Goal: Check status: Check status

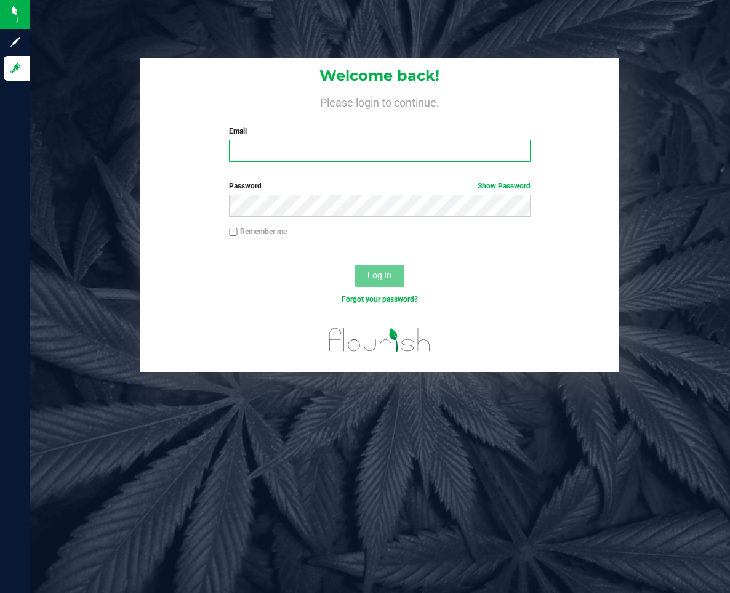
type input "[EMAIL_ADDRESS][DOMAIN_NAME]"
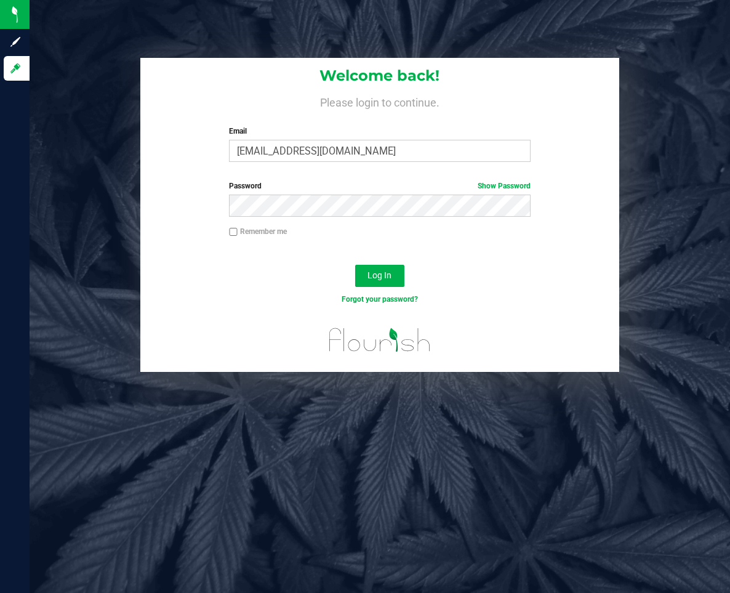
click at [446, 314] on div "Forgot your password?" at bounding box center [380, 309] width 480 height 18
click at [379, 276] on span "Log In" at bounding box center [380, 275] width 24 height 10
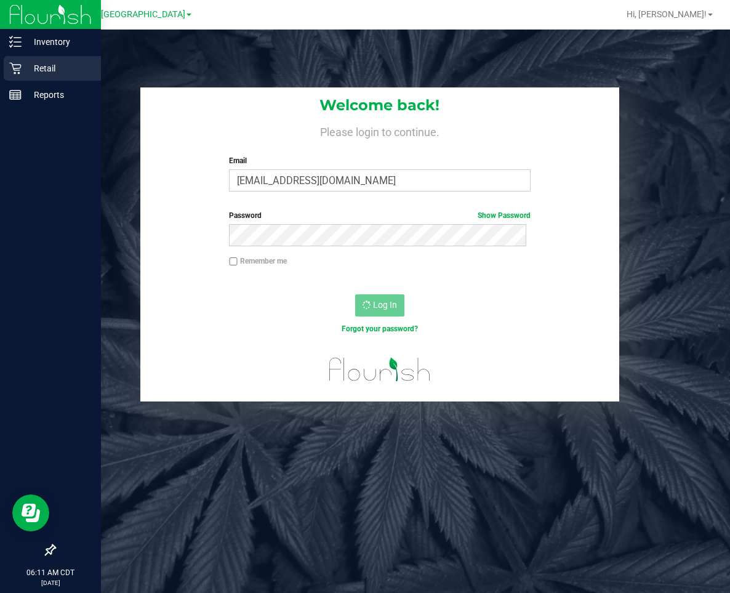
click at [44, 70] on p "Retail" at bounding box center [59, 68] width 74 height 15
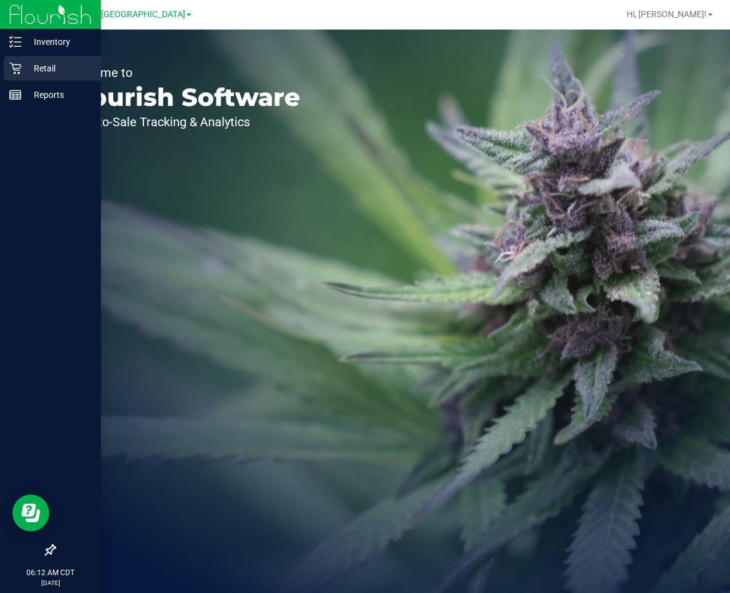
click at [52, 67] on p "Retail" at bounding box center [59, 68] width 74 height 15
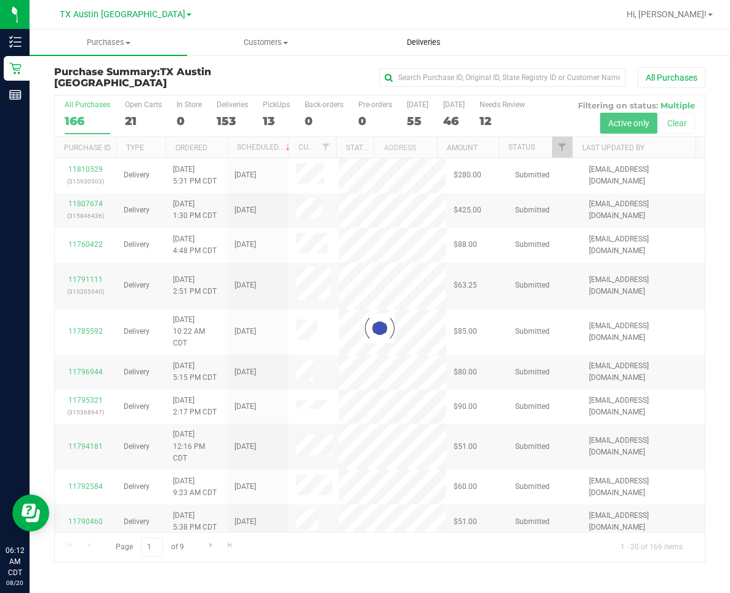
click at [431, 38] on span "Deliveries" at bounding box center [423, 42] width 67 height 11
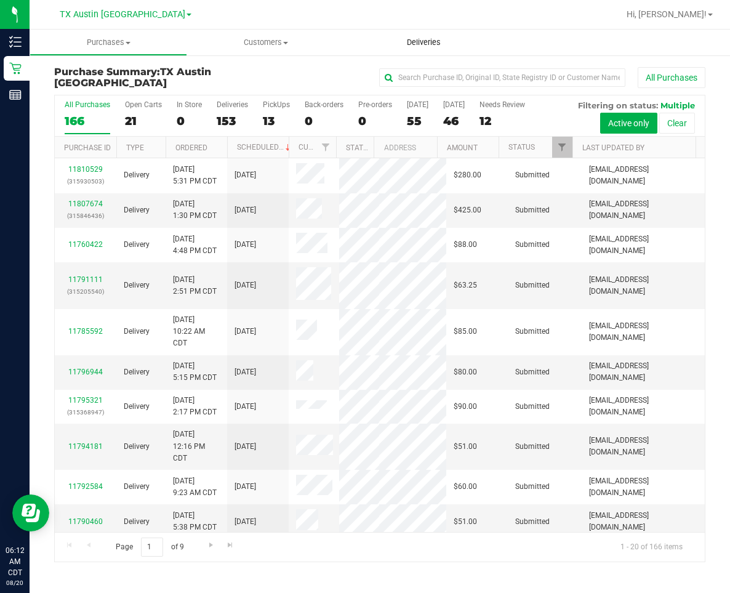
click at [425, 40] on span "Deliveries" at bounding box center [423, 42] width 67 height 11
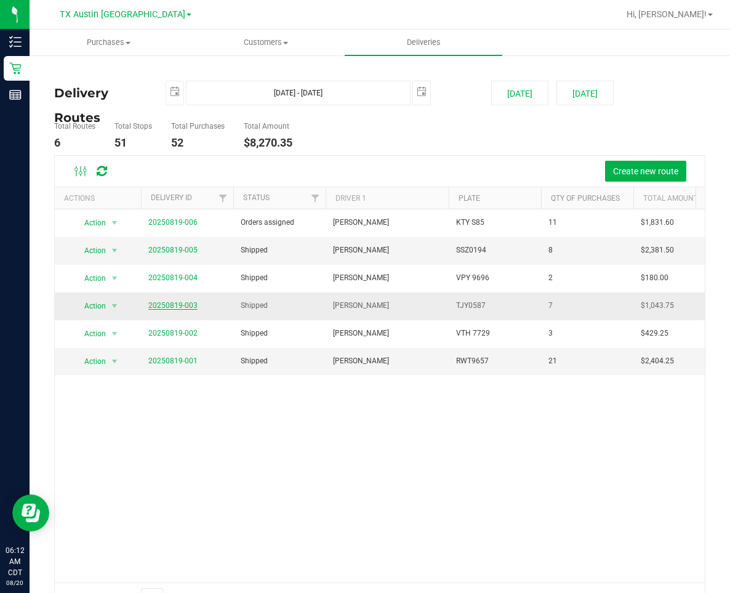
click at [175, 306] on link "20250819-003" at bounding box center [172, 305] width 49 height 9
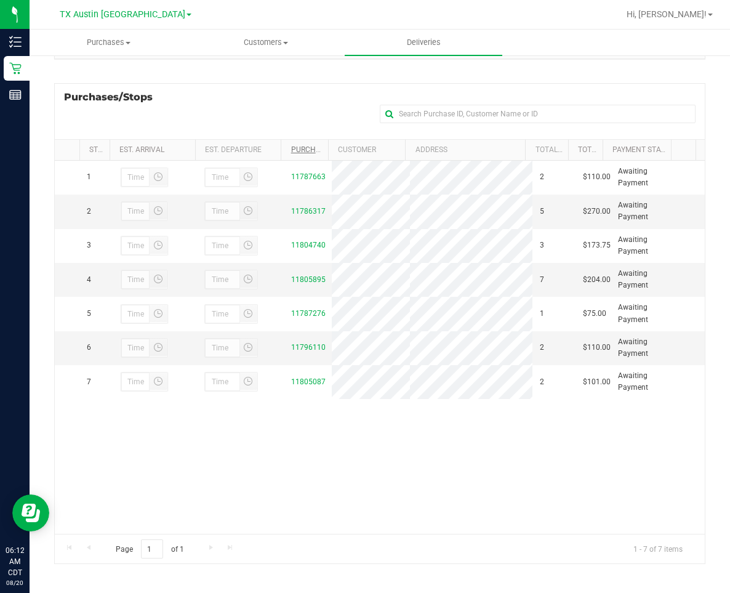
scroll to position [169, 0]
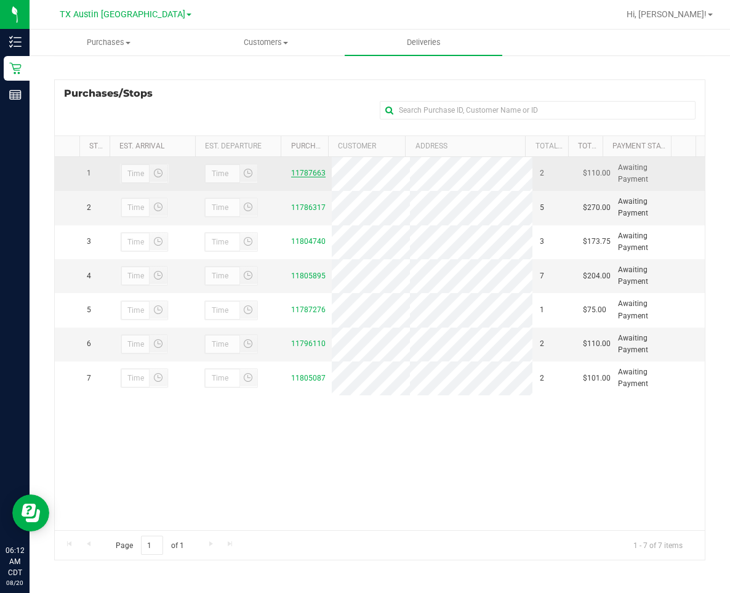
click at [309, 171] on link "11787663" at bounding box center [308, 173] width 34 height 9
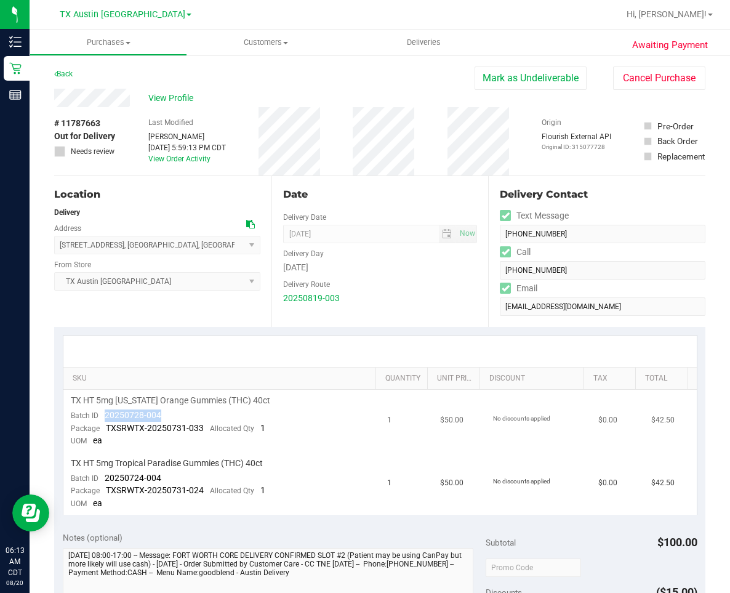
drag, startPoint x: 170, startPoint y: 413, endPoint x: 102, endPoint y: 413, distance: 68.4
click at [102, 413] on td "TX HT 5mg [US_STATE] Orange Gummies (THC) 40ct Batch ID 20250728-004 Package TX…" at bounding box center [221, 421] width 317 height 63
drag, startPoint x: 163, startPoint y: 481, endPoint x: 96, endPoint y: 480, distance: 66.5
click at [96, 480] on td "TX HT 5mg Tropical Paradise Gummies (THC) 40ct Batch ID 20250724-004 Package TX…" at bounding box center [221, 484] width 317 height 62
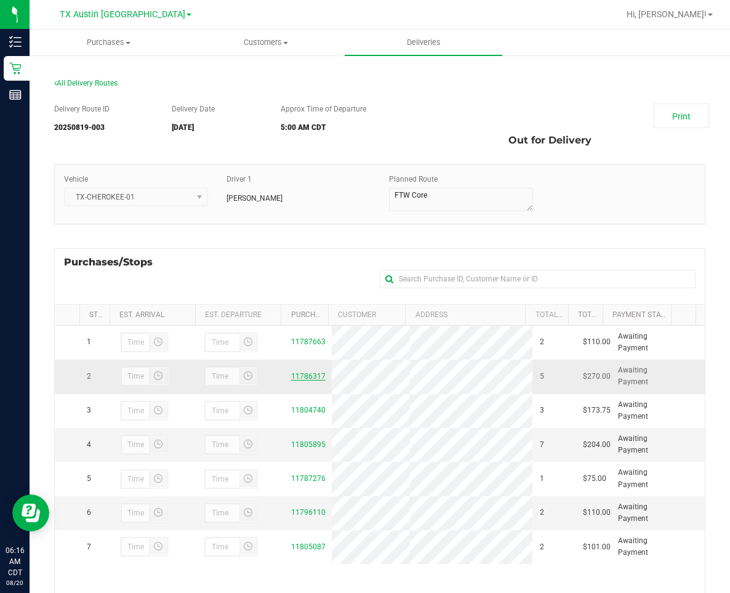
click at [302, 375] on link "11786317" at bounding box center [308, 376] width 34 height 9
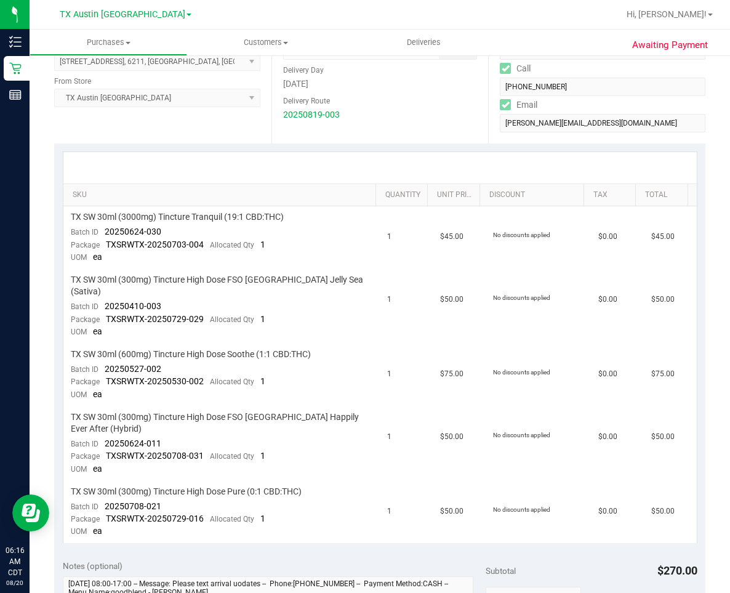
scroll to position [246, 0]
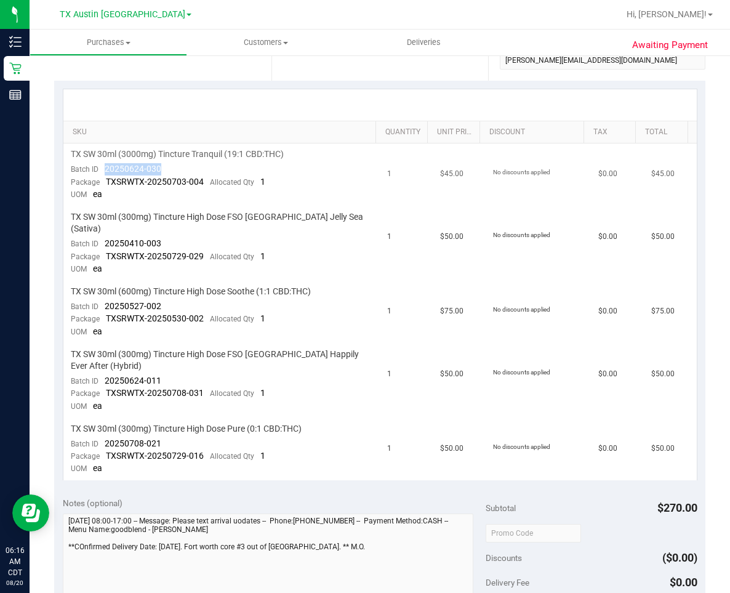
drag, startPoint x: 164, startPoint y: 169, endPoint x: 103, endPoint y: 164, distance: 60.5
click at [103, 164] on td "TX SW 30ml (3000mg) Tincture Tranquil (19:1 CBD:THC) Batch ID 20250624-030 Pack…" at bounding box center [221, 174] width 317 height 63
drag, startPoint x: 163, startPoint y: 230, endPoint x: 97, endPoint y: 235, distance: 65.5
click at [97, 235] on td "TX SW 30ml (300mg) Tincture High Dose FSO [GEOGRAPHIC_DATA] Jelly Sea (Sativa) …" at bounding box center [221, 243] width 317 height 75
drag, startPoint x: 169, startPoint y: 295, endPoint x: 97, endPoint y: 295, distance: 71.4
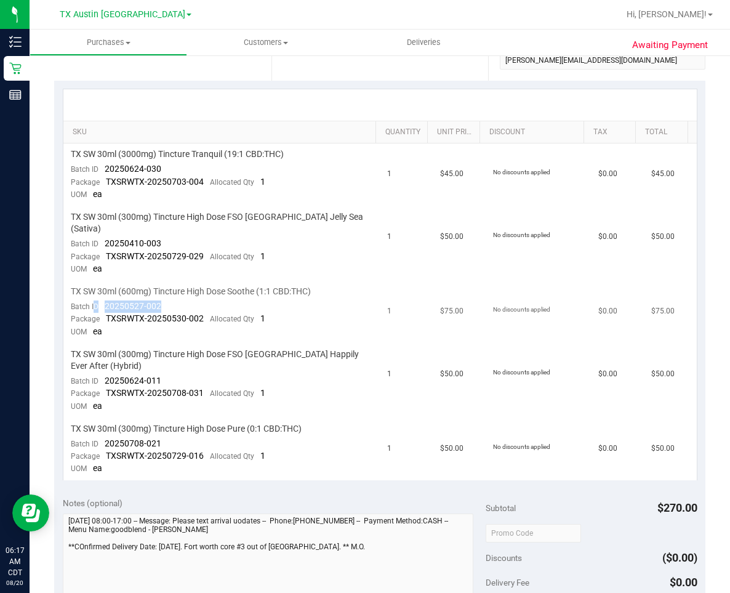
click at [97, 295] on td "TX SW 30ml (600mg) Tincture High Dose Soothe (1:1 CBD:THC) Batch ID 20250527-00…" at bounding box center [221, 312] width 317 height 63
drag, startPoint x: 175, startPoint y: 354, endPoint x: 102, endPoint y: 362, distance: 73.7
click at [102, 362] on td "TX SW 30ml (300mg) Tincture High Dose FSO [GEOGRAPHIC_DATA] Happily Ever After …" at bounding box center [221, 381] width 317 height 75
drag, startPoint x: 172, startPoint y: 420, endPoint x: 102, endPoint y: 426, distance: 70.4
click at [102, 426] on td "TX SW 30ml (300mg) Tincture High Dose Pure (0:1 CBD:THC) Batch ID 20250708-021 …" at bounding box center [221, 449] width 317 height 62
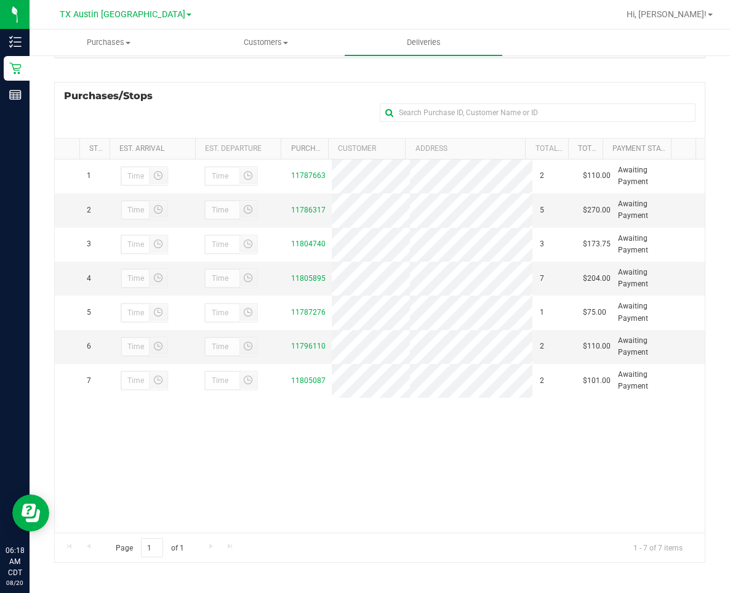
scroll to position [169, 0]
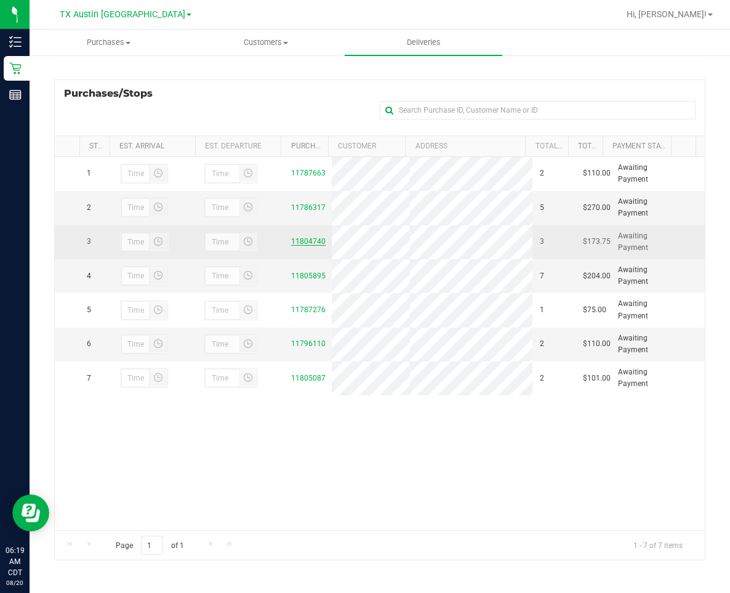
click at [307, 243] on link "11804740" at bounding box center [308, 241] width 34 height 9
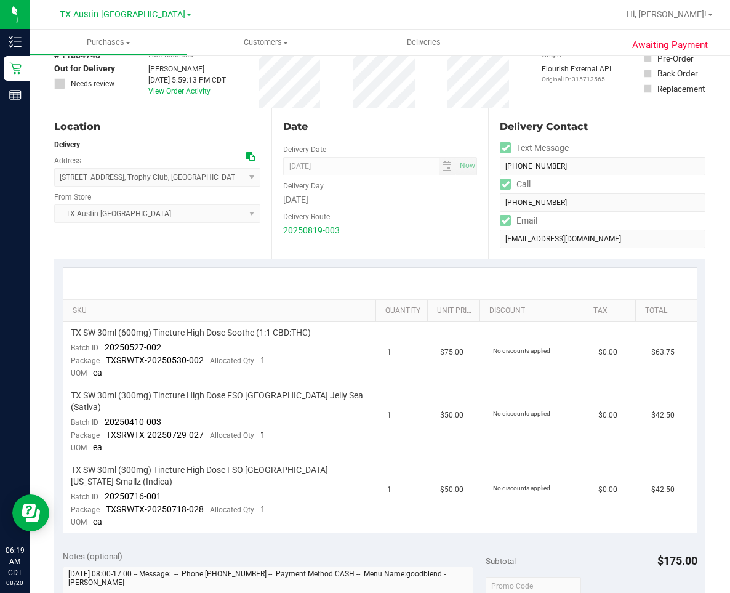
scroll to position [246, 0]
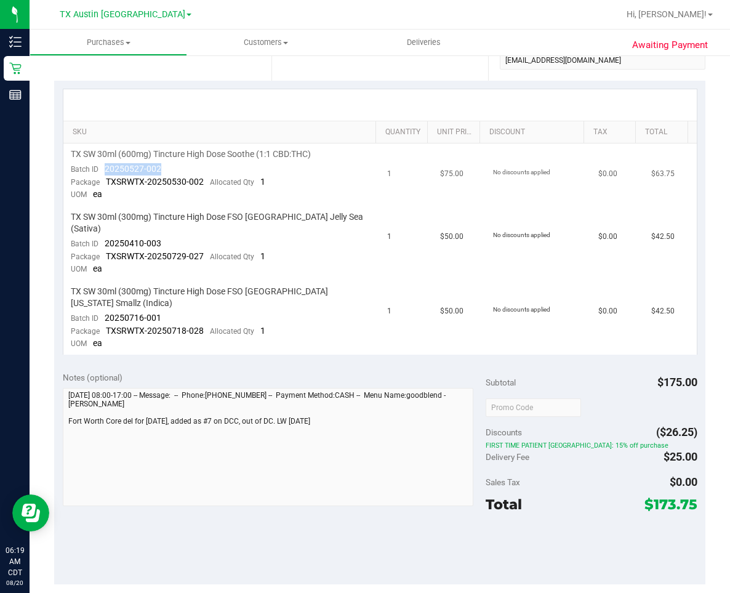
drag, startPoint x: 160, startPoint y: 170, endPoint x: 100, endPoint y: 170, distance: 60.3
click at [100, 170] on td "TX SW 30ml (600mg) Tincture High Dose Soothe (1:1 CBD:THC) Batch ID 20250527-00…" at bounding box center [221, 174] width 317 height 63
drag, startPoint x: 166, startPoint y: 230, endPoint x: 103, endPoint y: 232, distance: 62.2
click at [103, 232] on td "TX SW 30ml (300mg) Tincture High Dose FSO [GEOGRAPHIC_DATA] Jelly Sea (Sativa) …" at bounding box center [221, 243] width 317 height 75
drag, startPoint x: 163, startPoint y: 294, endPoint x: 100, endPoint y: 301, distance: 63.2
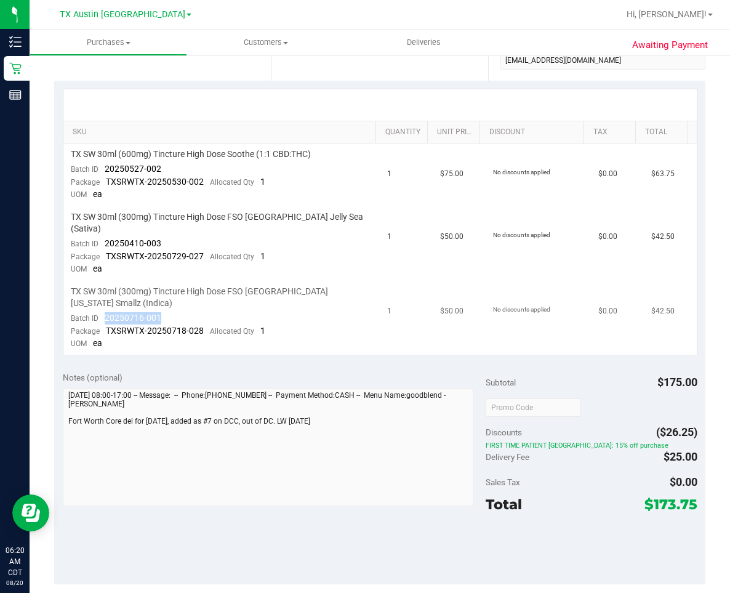
click at [100, 301] on td "TX SW 30ml (300mg) Tincture High Dose FSO [GEOGRAPHIC_DATA] [US_STATE] Smallz (…" at bounding box center [221, 318] width 317 height 74
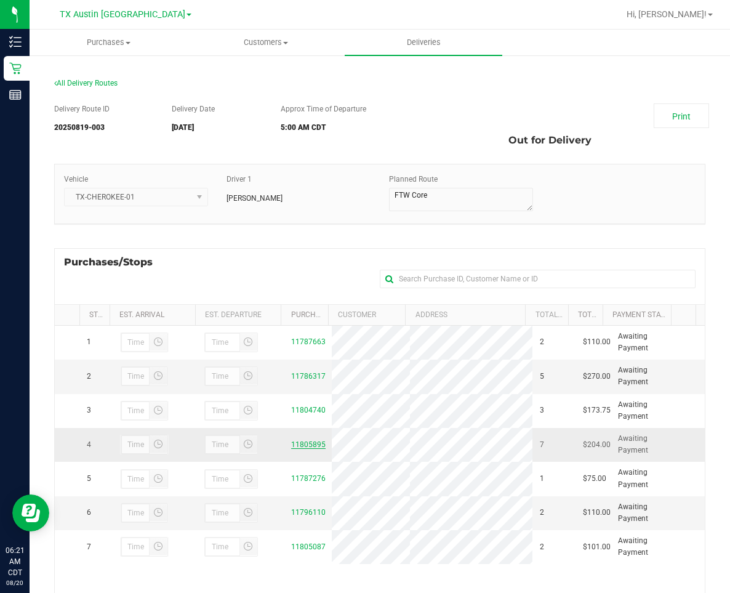
click at [305, 446] on link "11805895" at bounding box center [308, 444] width 34 height 9
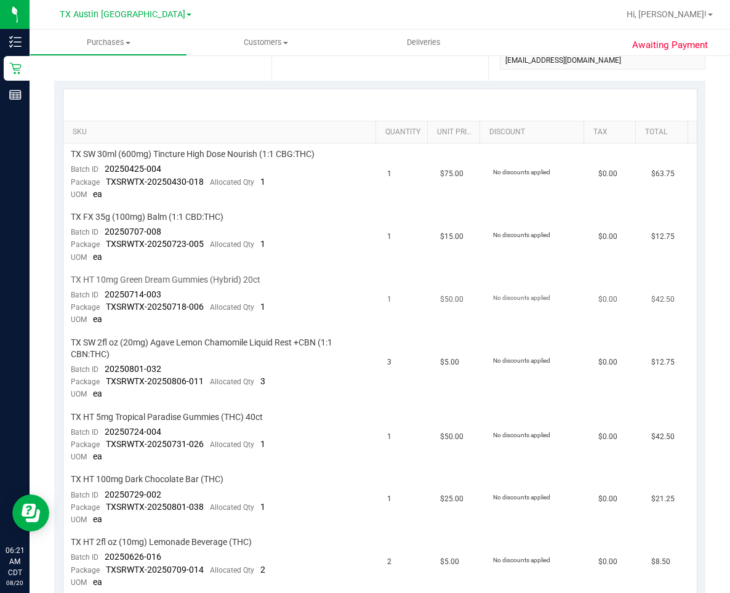
scroll to position [308, 0]
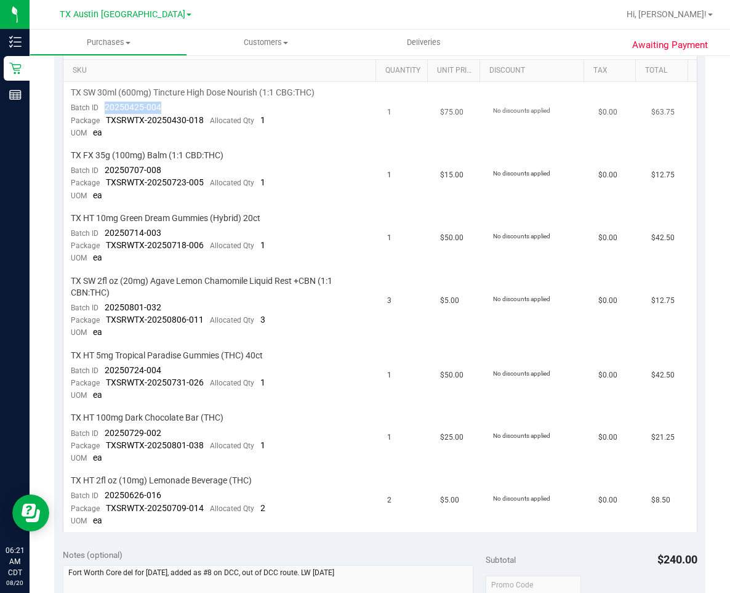
drag, startPoint x: 163, startPoint y: 106, endPoint x: 104, endPoint y: 110, distance: 58.6
click at [104, 110] on td "TX SW 30ml (600mg) Tincture High Dose Nourish (1:1 CBG:THC) Batch ID 20250425-0…" at bounding box center [221, 113] width 317 height 63
drag, startPoint x: 171, startPoint y: 169, endPoint x: 103, endPoint y: 173, distance: 67.9
click at [103, 173] on td "TX FX 35g (100mg) Balm (1:1 CBD:THC) Batch ID 20250707-008 Package TXSRWTX-2025…" at bounding box center [221, 176] width 317 height 63
drag, startPoint x: 160, startPoint y: 235, endPoint x: 105, endPoint y: 237, distance: 54.9
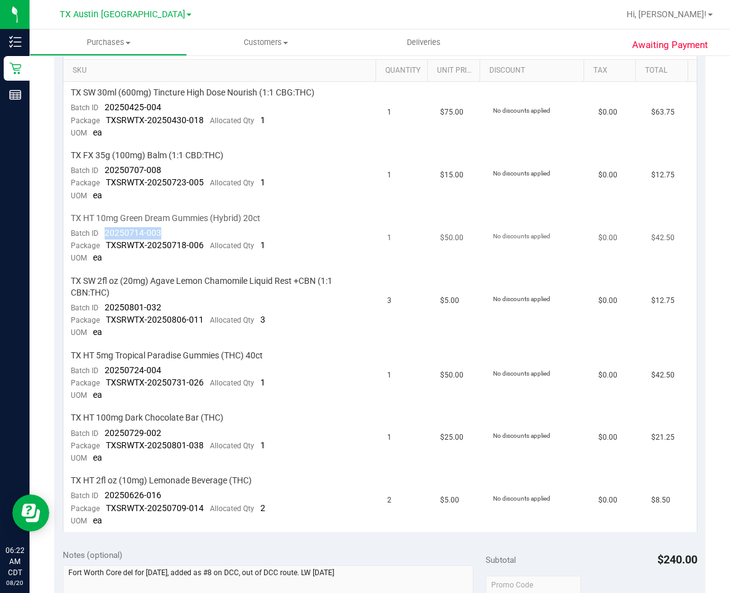
click at [105, 237] on td "TX HT 10mg Green Dream Gummies (Hybrid) 20ct Batch ID 20250714-003 Package TXSR…" at bounding box center [221, 239] width 317 height 63
drag, startPoint x: 166, startPoint y: 305, endPoint x: 103, endPoint y: 305, distance: 62.2
click at [103, 305] on td "TX SW 2fl oz (20mg) Agave Lemon Chamomile Liquid Rest +CBN (1:1 CBN:THC) Batch …" at bounding box center [221, 307] width 317 height 75
drag, startPoint x: 164, startPoint y: 369, endPoint x: 104, endPoint y: 370, distance: 59.7
click at [104, 370] on td "TX HT 5mg Tropical Paradise Gummies (THC) 40ct Batch ID 20250724-004 Package TX…" at bounding box center [221, 376] width 317 height 63
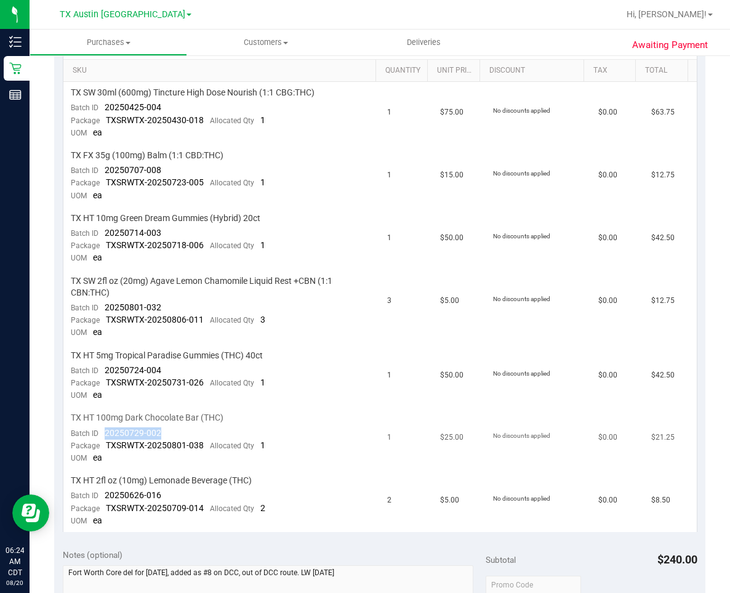
drag, startPoint x: 172, startPoint y: 436, endPoint x: 104, endPoint y: 438, distance: 68.4
click at [104, 438] on td "TX HT 100mg Dark Chocolate Bar (THC) Batch ID 20250729-002 Package TXSRWTX-2025…" at bounding box center [221, 438] width 317 height 63
drag, startPoint x: 167, startPoint y: 496, endPoint x: 100, endPoint y: 496, distance: 67.1
click at [100, 496] on td "TX HT 2fl oz (10mg) Lemonade Beverage (THC) Batch ID 20250626-016 Package TXSRW…" at bounding box center [221, 501] width 317 height 62
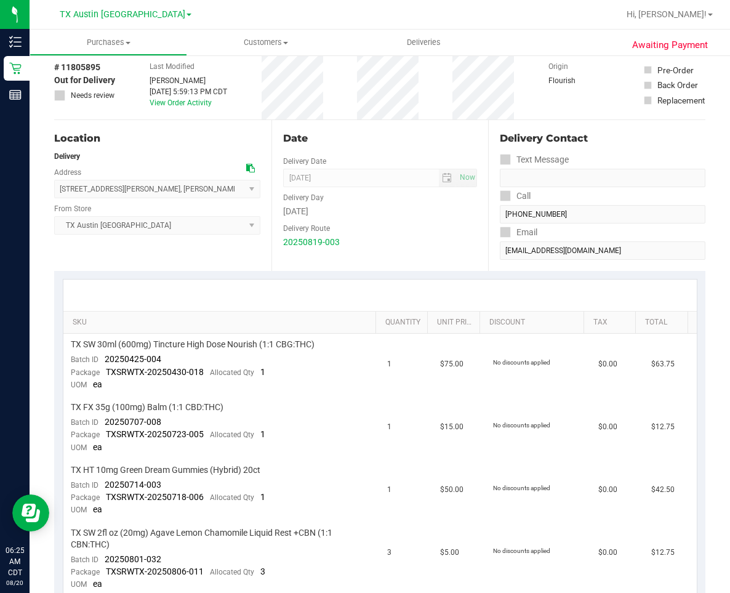
scroll to position [0, 0]
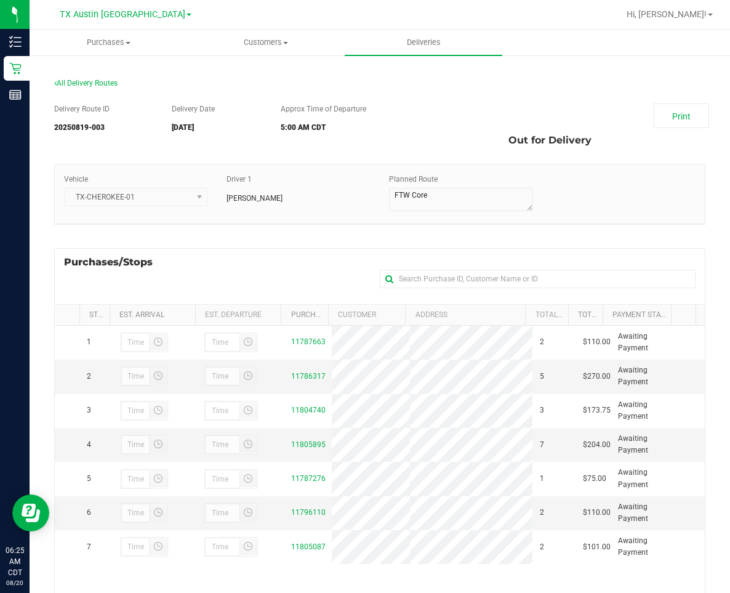
scroll to position [169, 0]
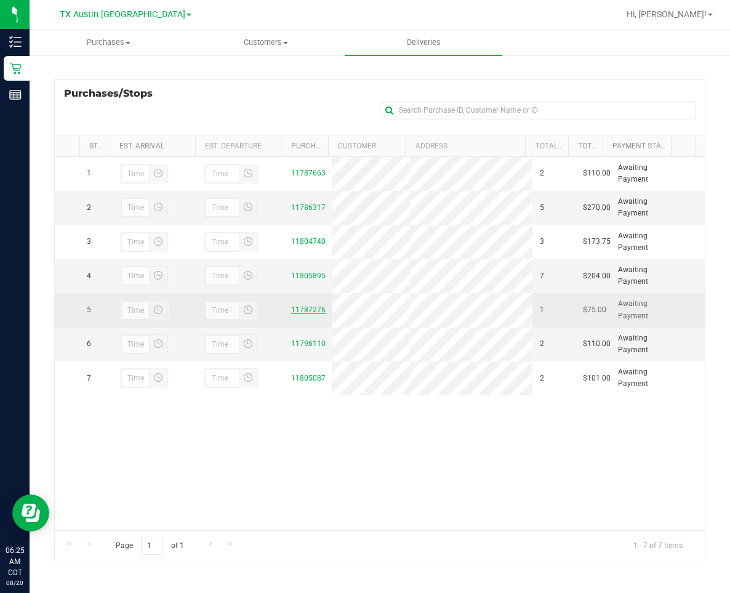
click at [301, 309] on link "11787276" at bounding box center [308, 309] width 34 height 9
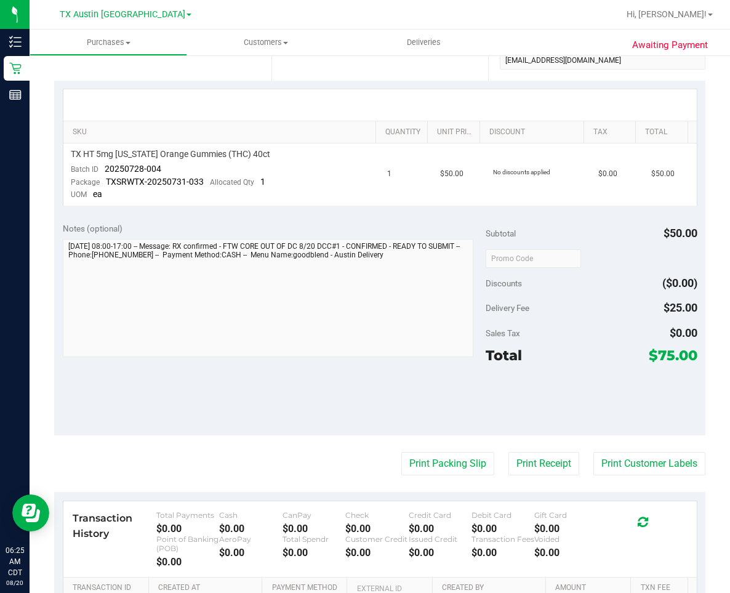
scroll to position [123, 0]
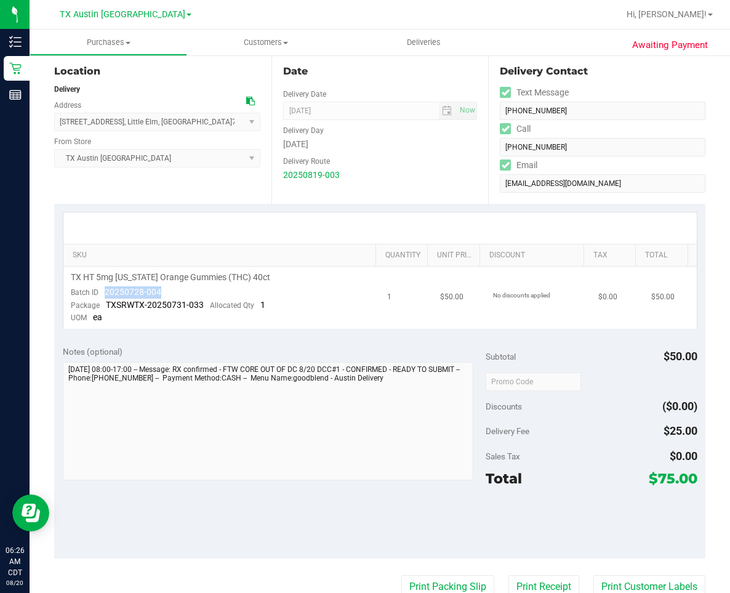
drag, startPoint x: 166, startPoint y: 289, endPoint x: 104, endPoint y: 291, distance: 62.2
click at [104, 291] on td "TX HT 5mg [US_STATE] Orange Gummies (THC) 40ct Batch ID 20250728-004 Package TX…" at bounding box center [221, 298] width 317 height 62
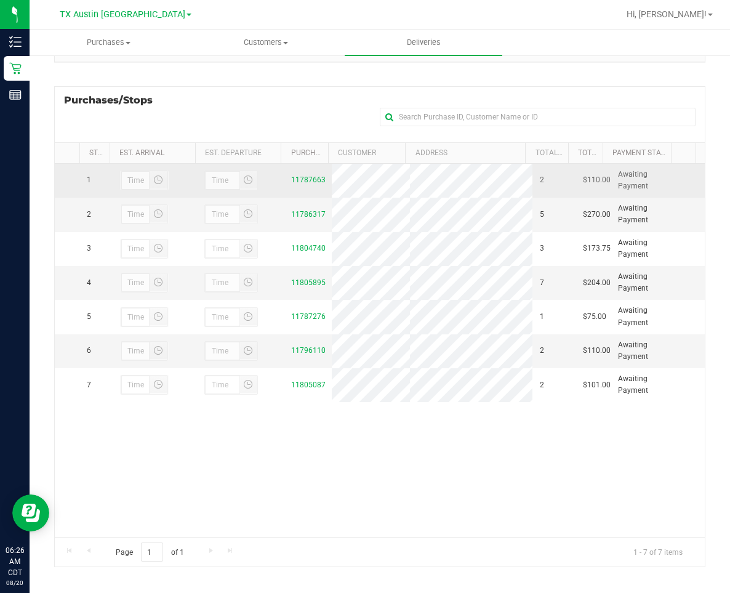
scroll to position [169, 0]
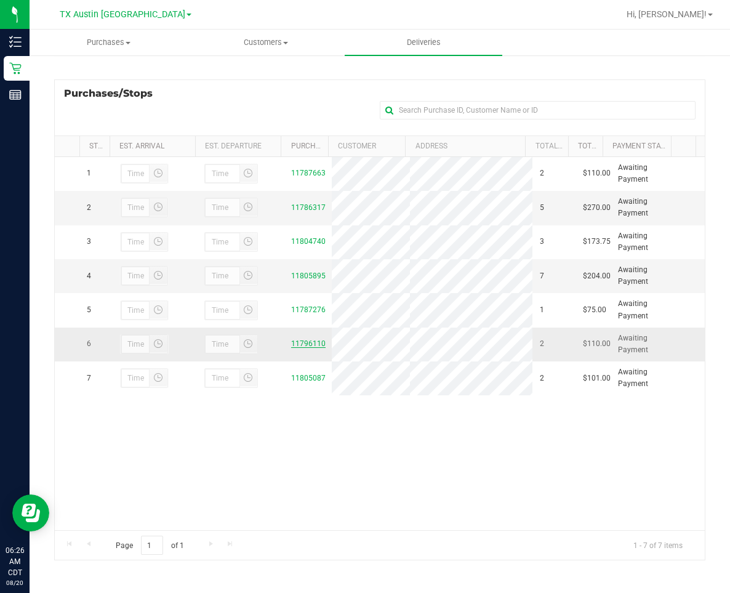
click at [304, 344] on link "11796110" at bounding box center [308, 343] width 34 height 9
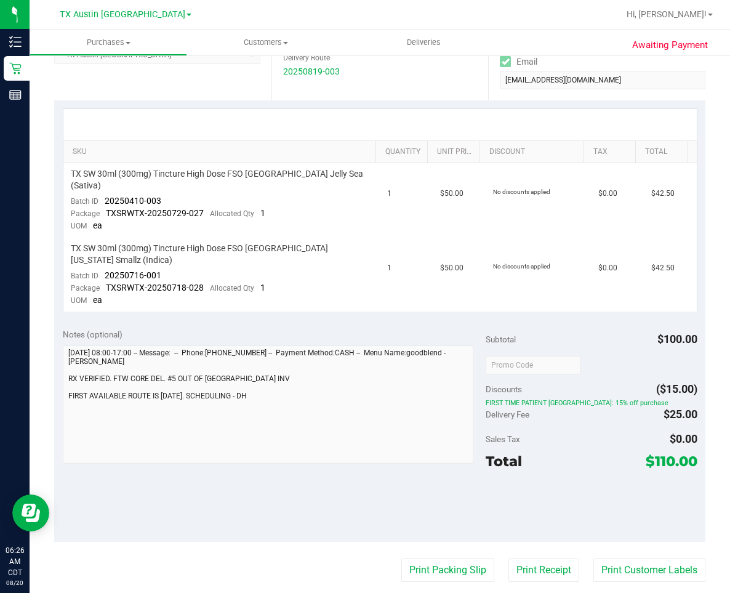
scroll to position [246, 0]
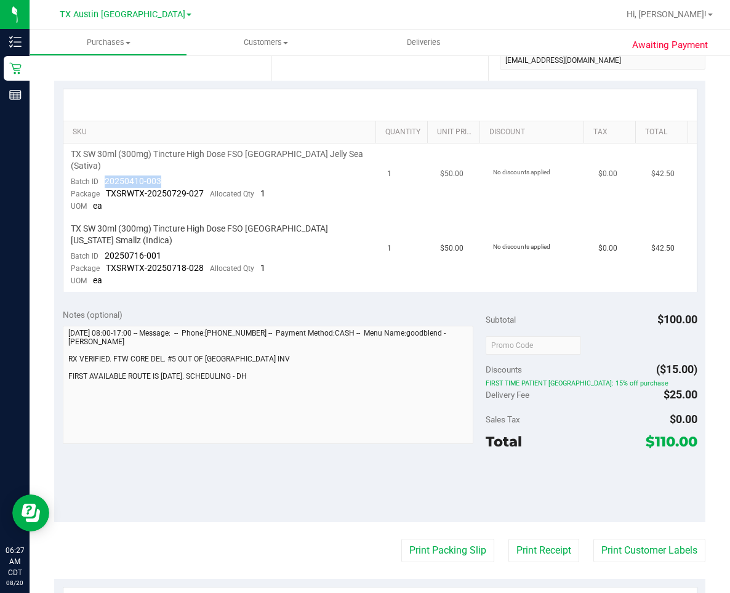
drag, startPoint x: 166, startPoint y: 166, endPoint x: 98, endPoint y: 168, distance: 67.8
click at [98, 168] on td "TX SW 30ml (300mg) Tincture High Dose FSO [GEOGRAPHIC_DATA] Jelly Sea (Sativa) …" at bounding box center [221, 180] width 317 height 75
drag, startPoint x: 166, startPoint y: 228, endPoint x: 100, endPoint y: 230, distance: 65.9
click at [100, 230] on td "TX SW 30ml (300mg) Tincture High Dose FSO [GEOGRAPHIC_DATA] [US_STATE] Smallz (…" at bounding box center [221, 255] width 317 height 74
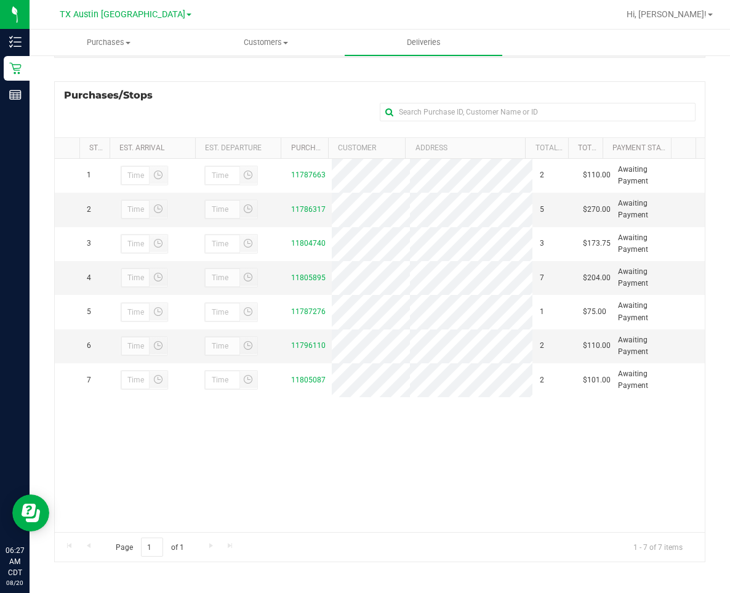
scroll to position [169, 0]
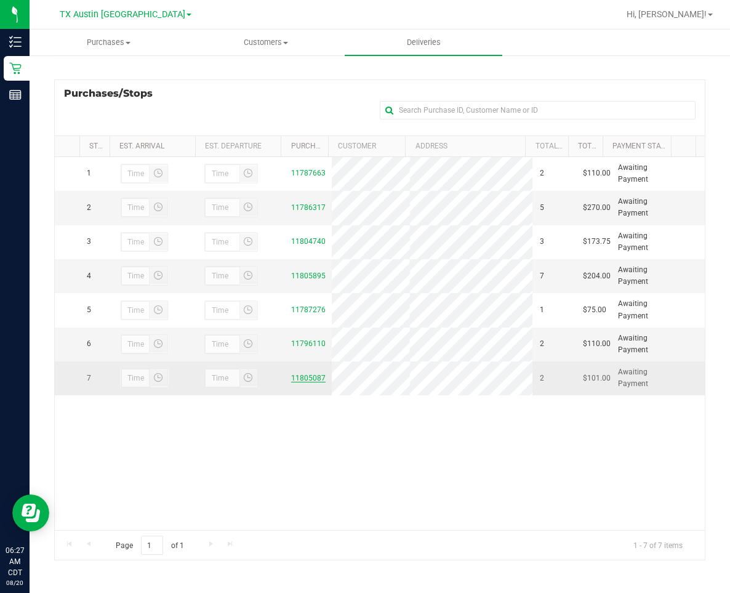
click at [296, 382] on link "11805087" at bounding box center [308, 378] width 34 height 9
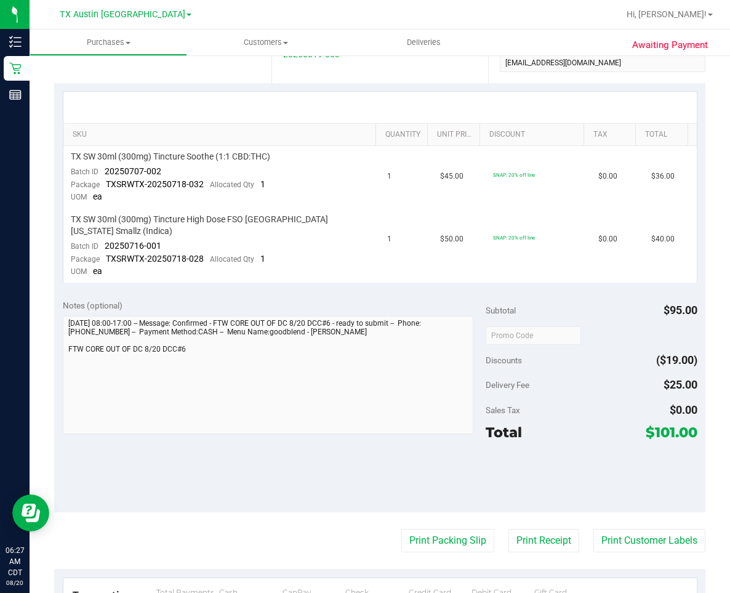
scroll to position [246, 0]
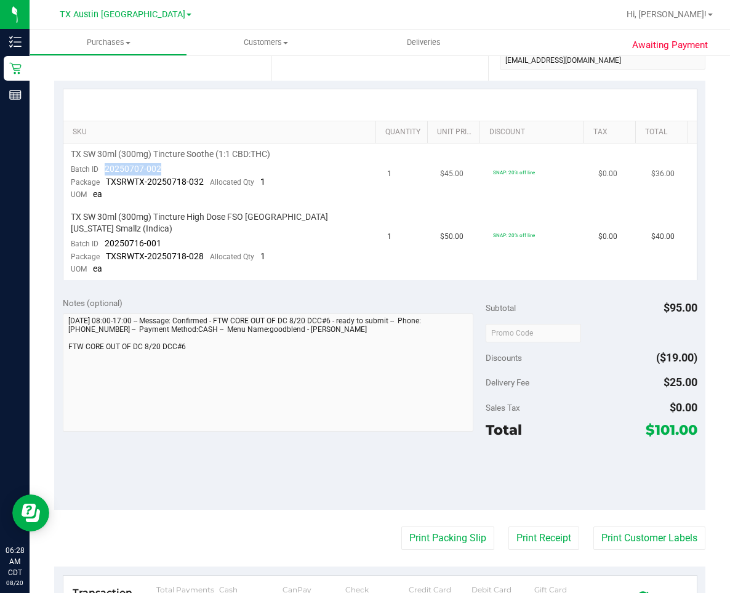
drag, startPoint x: 169, startPoint y: 168, endPoint x: 104, endPoint y: 169, distance: 64.7
click at [104, 169] on td "TX SW 30ml (300mg) Tincture Soothe (1:1 CBD:THC) Batch ID 20250707-002 Package …" at bounding box center [221, 174] width 317 height 63
drag, startPoint x: 164, startPoint y: 233, endPoint x: 98, endPoint y: 230, distance: 66.6
click at [98, 230] on td "TX SW 30ml (300mg) Tincture High Dose FSO [GEOGRAPHIC_DATA] [US_STATE] Smallz (…" at bounding box center [221, 243] width 317 height 74
